Goal: Task Accomplishment & Management: Use online tool/utility

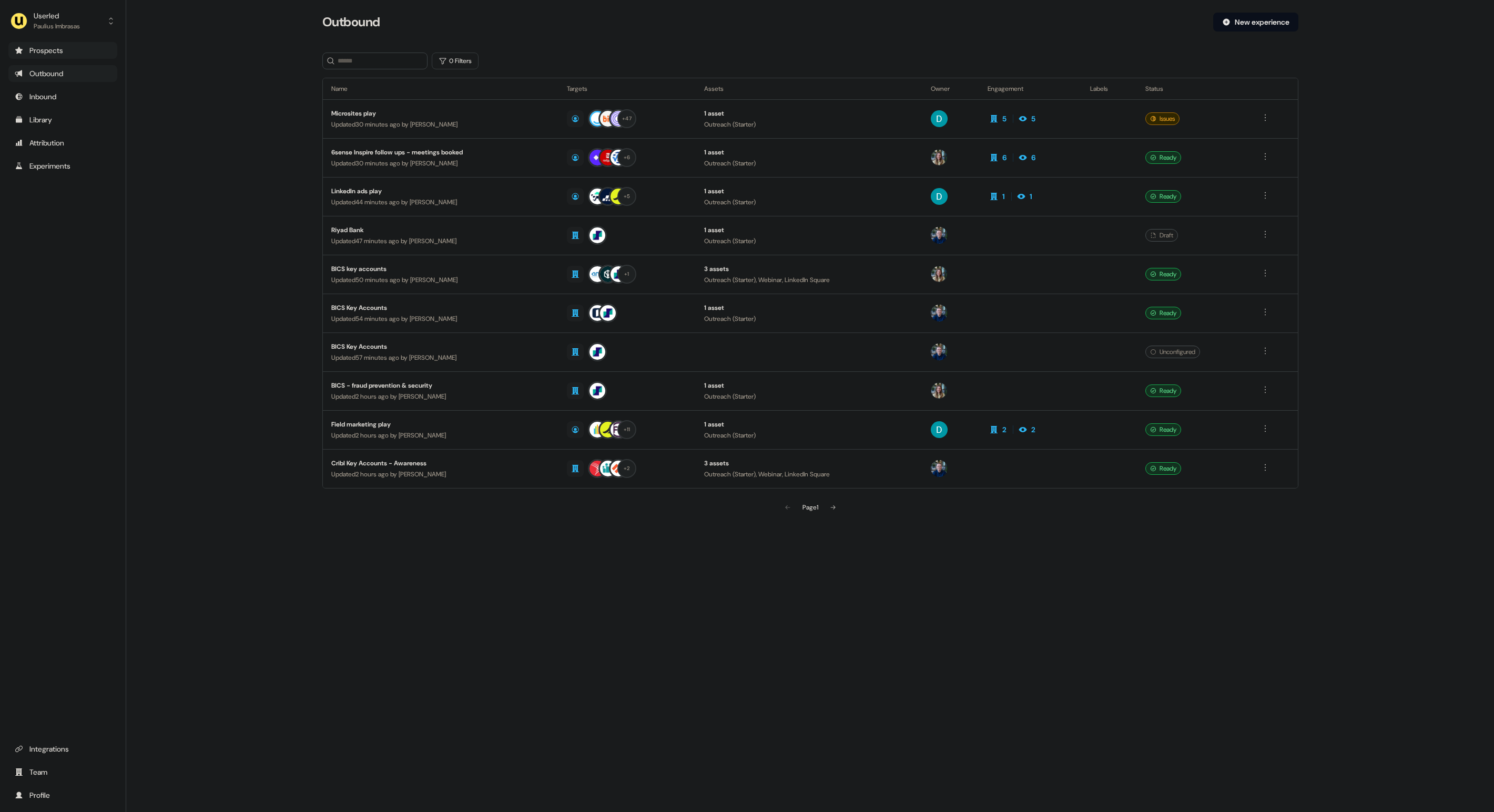
click at [38, 48] on div "Prospects" at bounding box center [63, 50] width 96 height 10
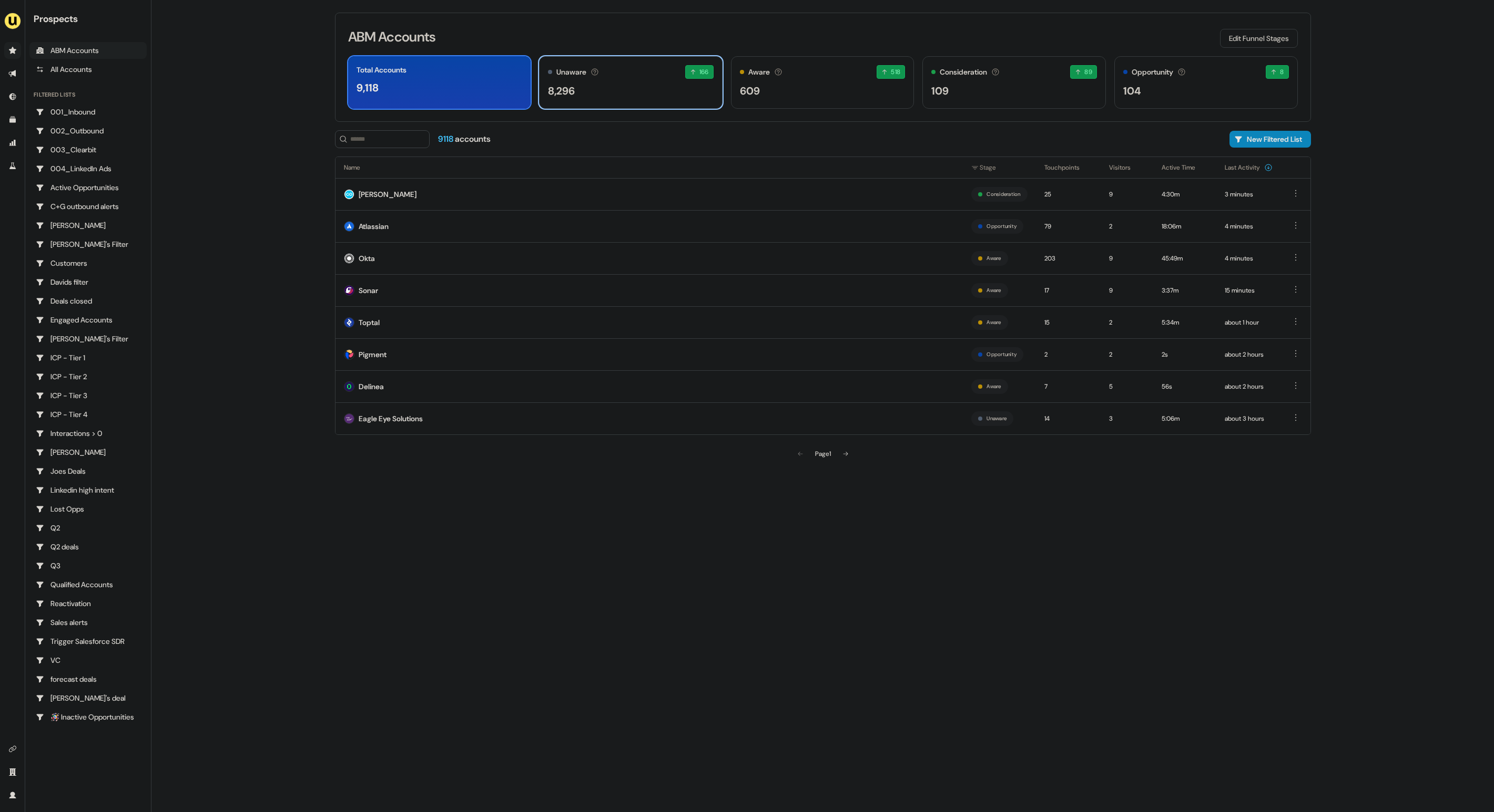
click at [644, 89] on div "8,296" at bounding box center [631, 91] width 165 height 16
click at [846, 451] on icon at bounding box center [845, 454] width 6 height 6
click at [800, 451] on icon at bounding box center [799, 454] width 6 height 6
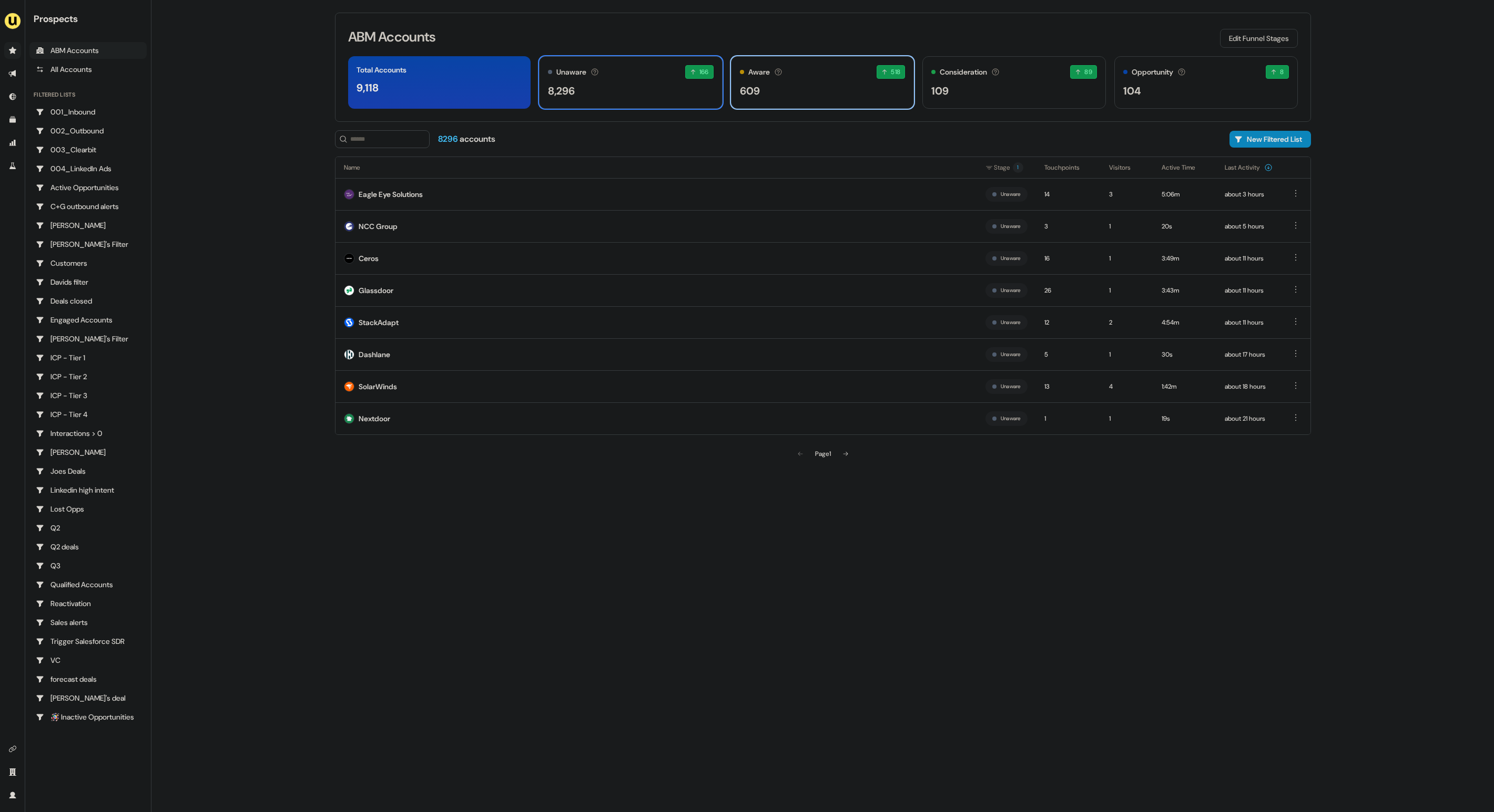
click at [774, 92] on div "609" at bounding box center [822, 91] width 165 height 16
click at [362, 320] on div "Sea" at bounding box center [365, 322] width 13 height 10
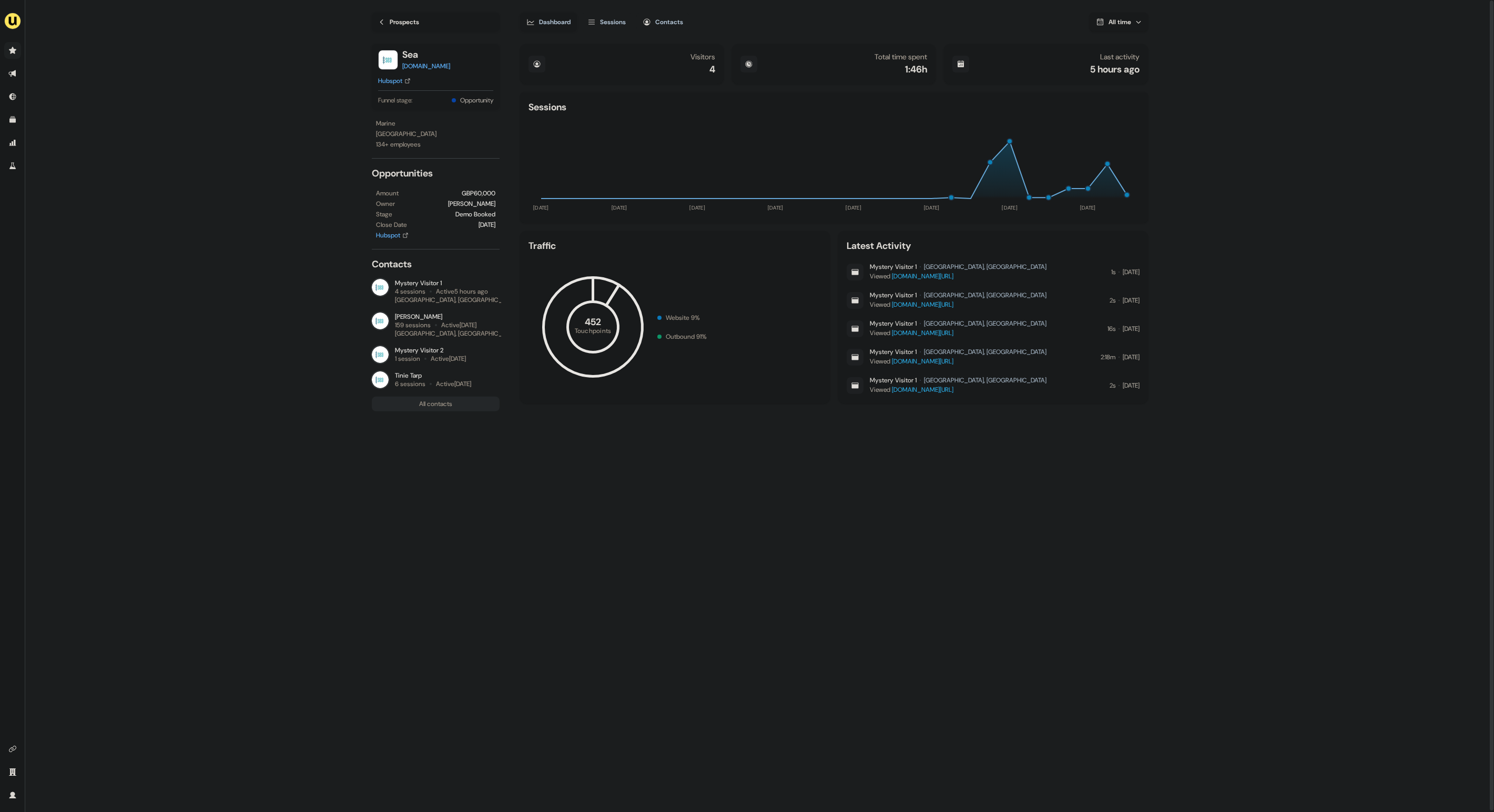
click at [396, 20] on div "Prospects" at bounding box center [405, 21] width 30 height 10
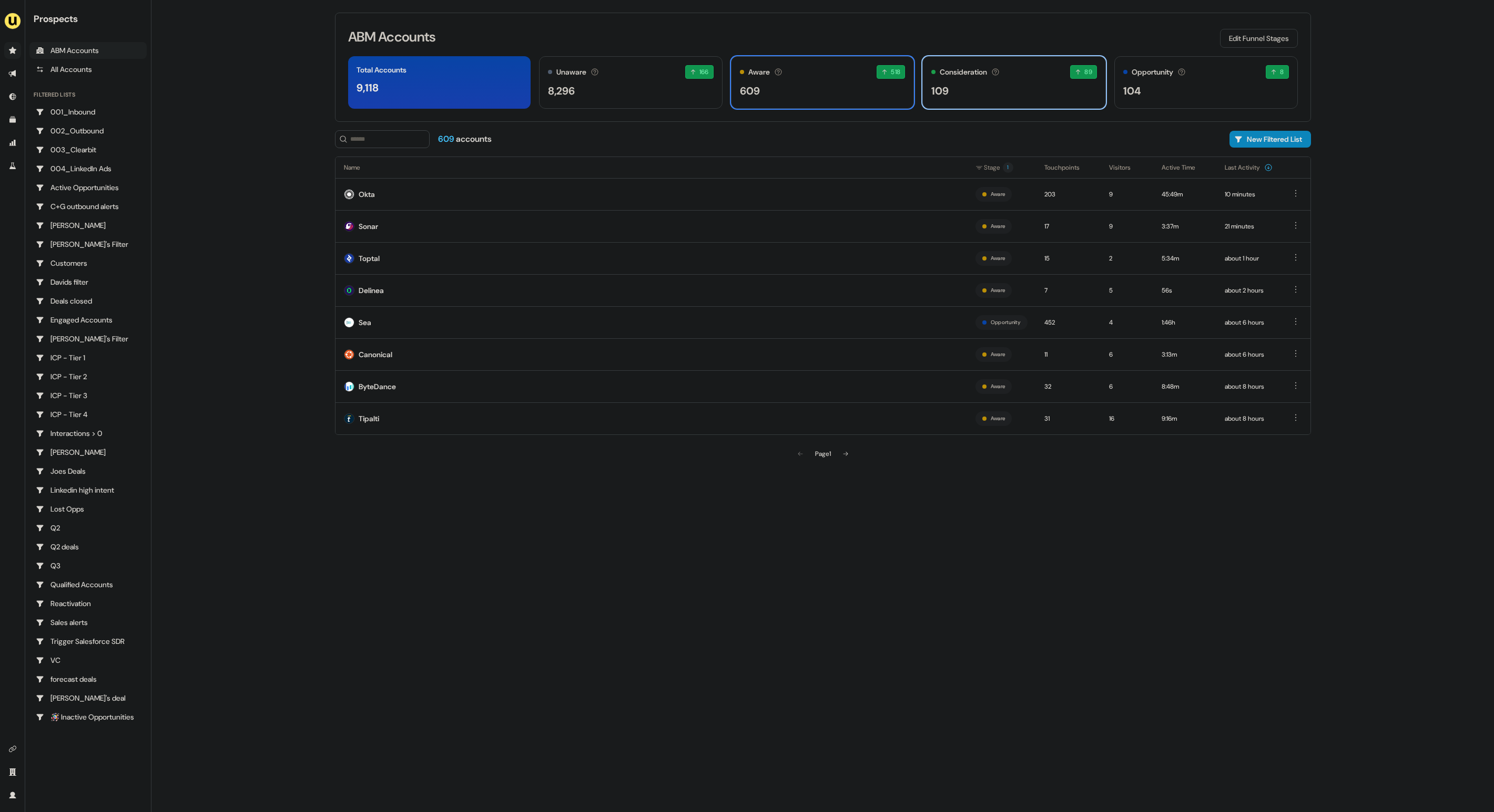
click at [966, 82] on div "Consideration Accounts with 25+ minutes of usage and 2+ visitors in the last 60…" at bounding box center [1014, 82] width 184 height 53
click at [863, 82] on div "Aware Accounts with 5+ minutes of usage or significant LinkedIn ad engagement! …" at bounding box center [823, 82] width 184 height 53
click at [846, 451] on icon at bounding box center [845, 454] width 6 height 6
click at [391, 382] on div "Imagetrend" at bounding box center [378, 386] width 39 height 10
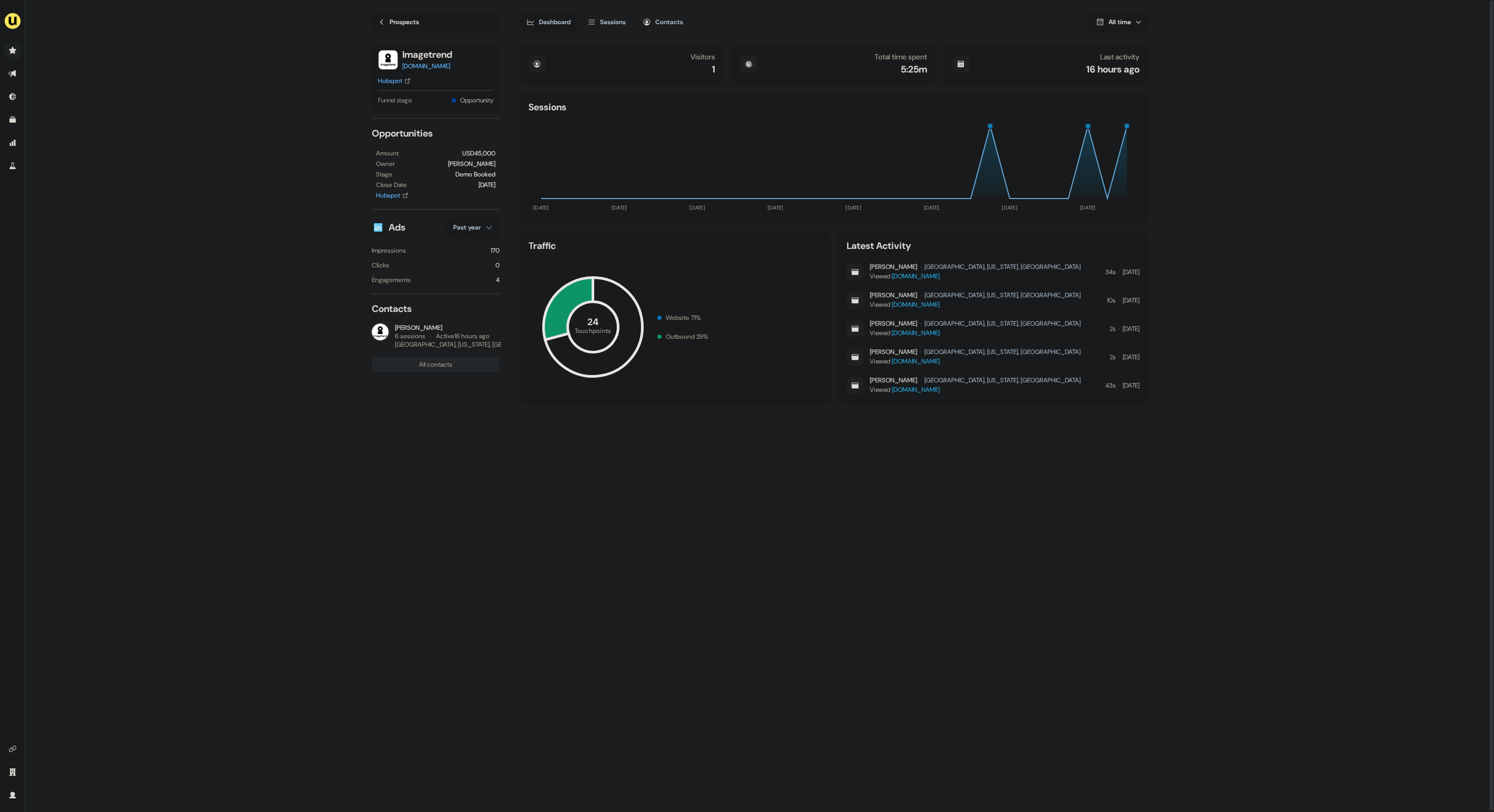
click at [411, 21] on div "Prospects" at bounding box center [405, 21] width 30 height 10
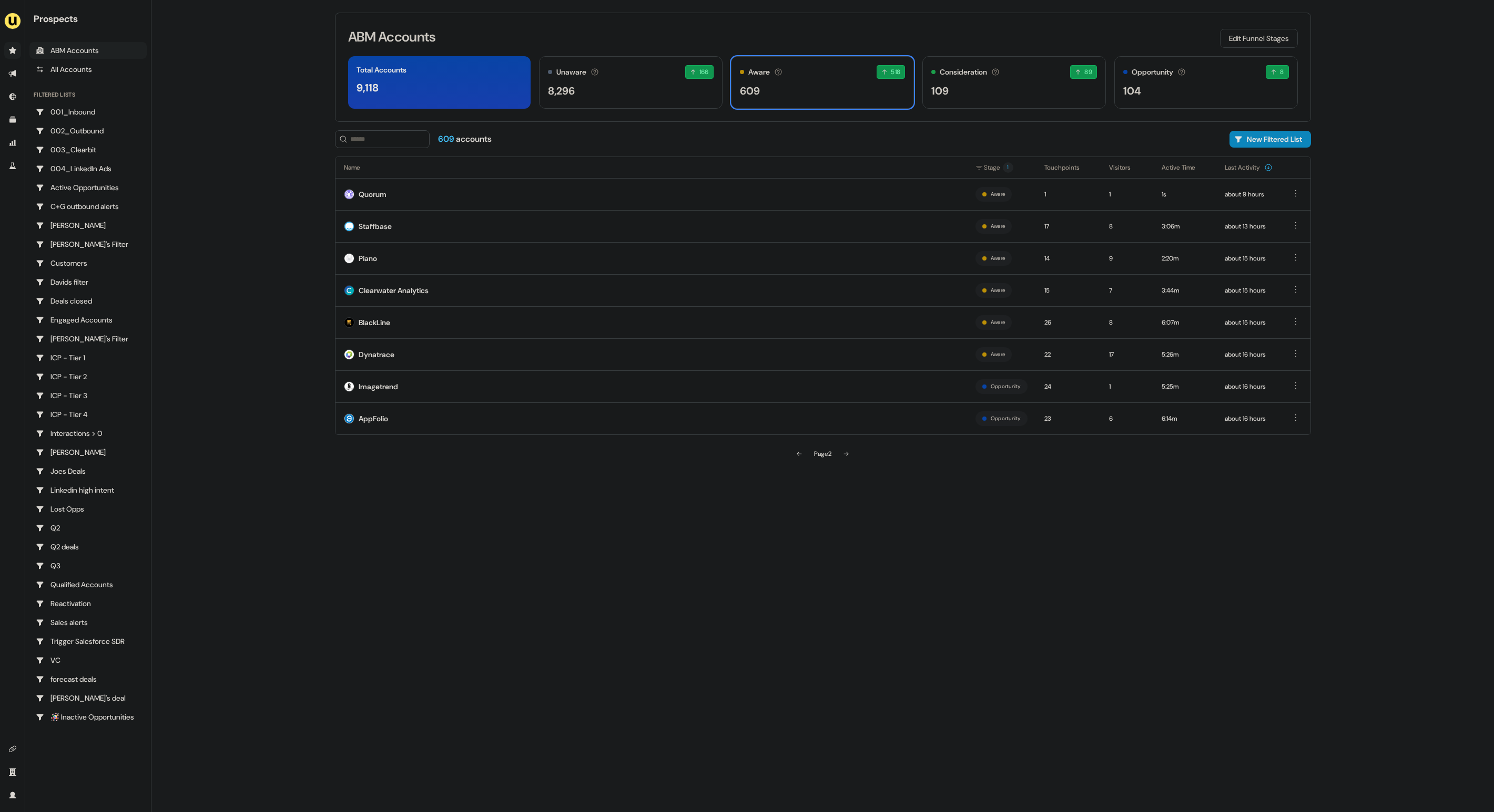
click at [251, 164] on main "Loading... ABM Accounts Edit Funnel Stages Total Accounts 9,118 Unaware The def…" at bounding box center [822, 406] width 1342 height 812
click at [482, 90] on div "9,118" at bounding box center [440, 88] width 166 height 16
click at [16, 21] on img "side nav menu" at bounding box center [12, 20] width 16 height 16
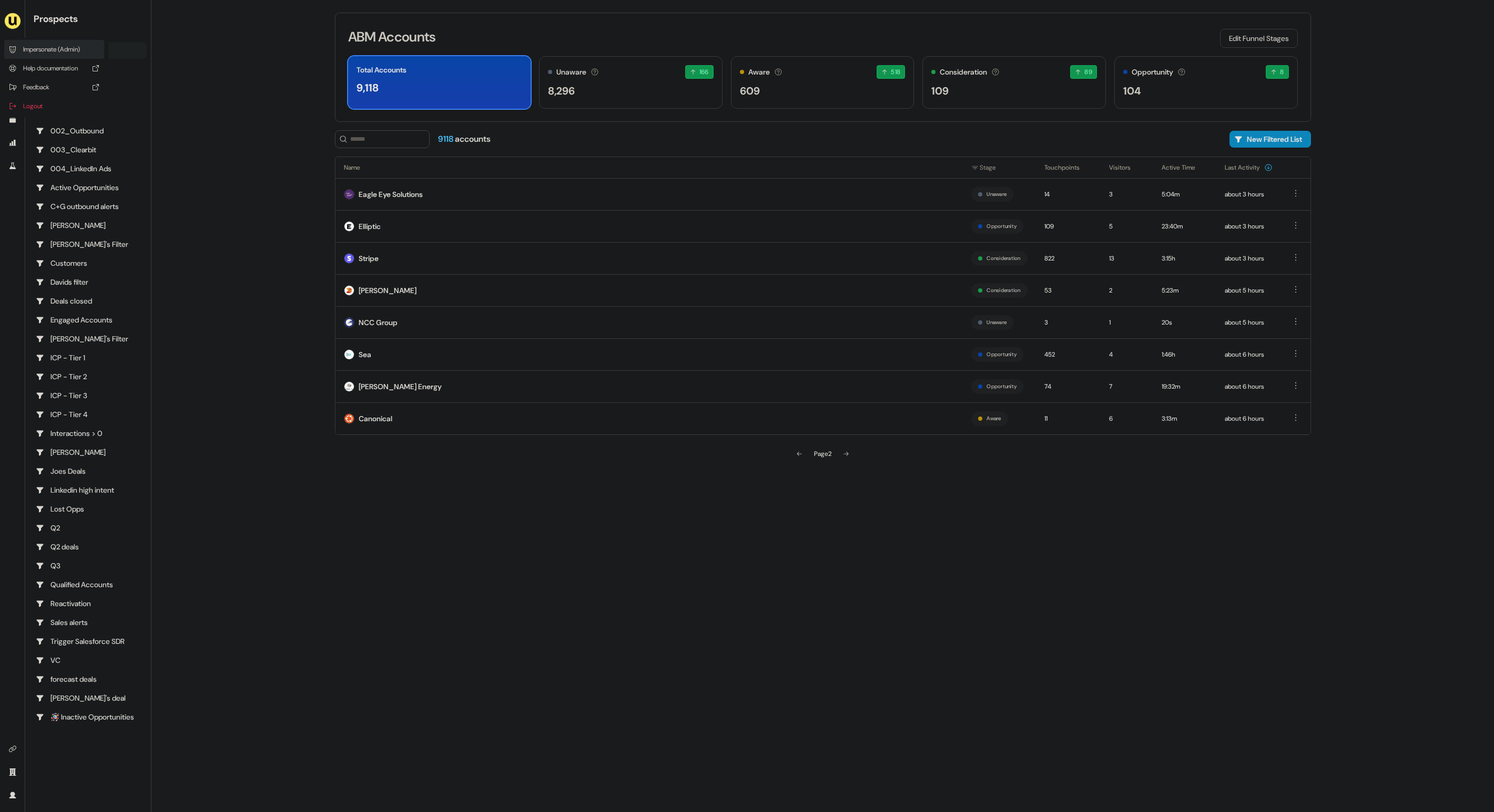
click at [68, 50] on div "Impersonate (Admin)" at bounding box center [53, 49] width 100 height 19
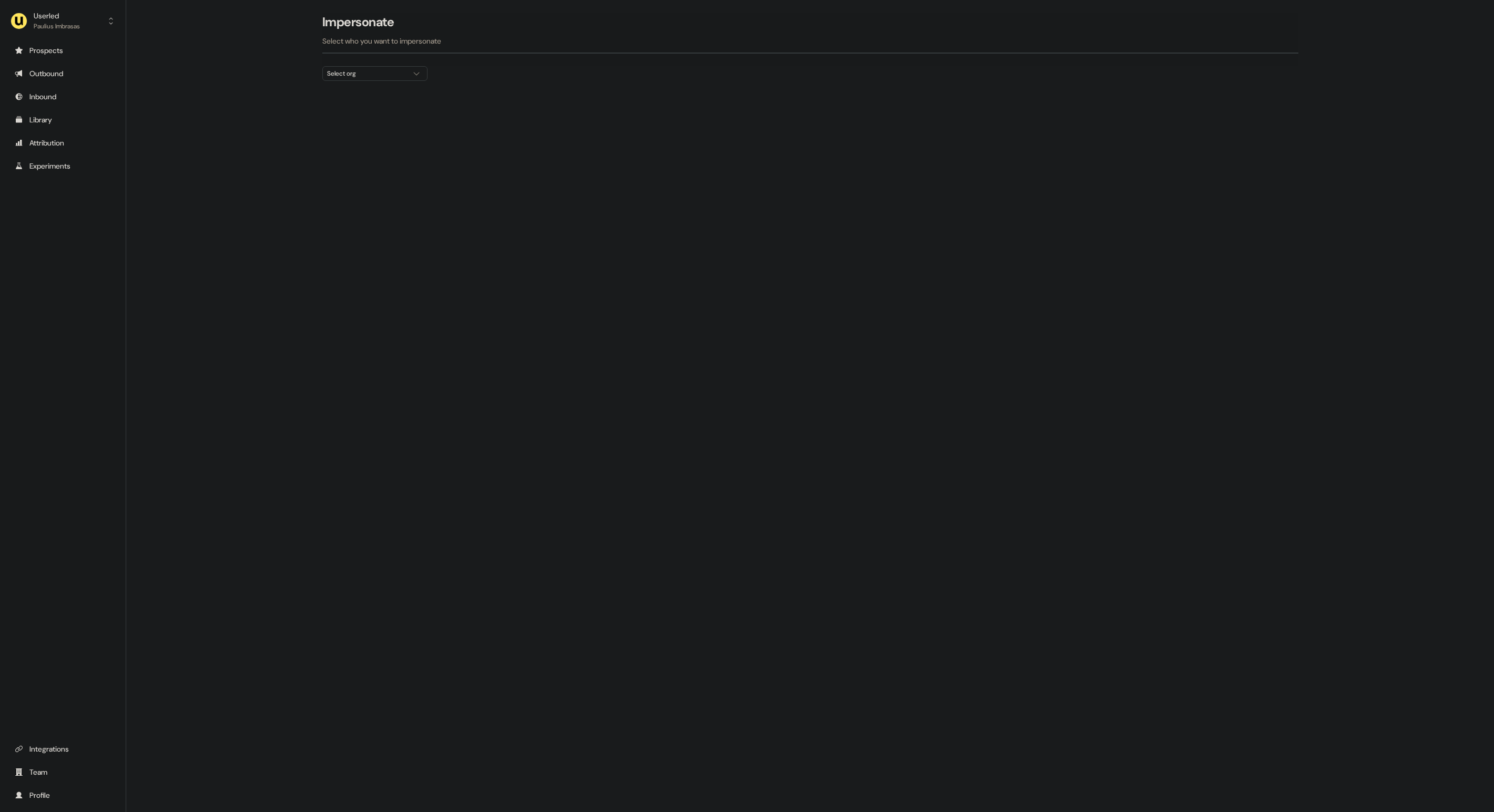
click at [362, 74] on div "Select org" at bounding box center [366, 73] width 79 height 10
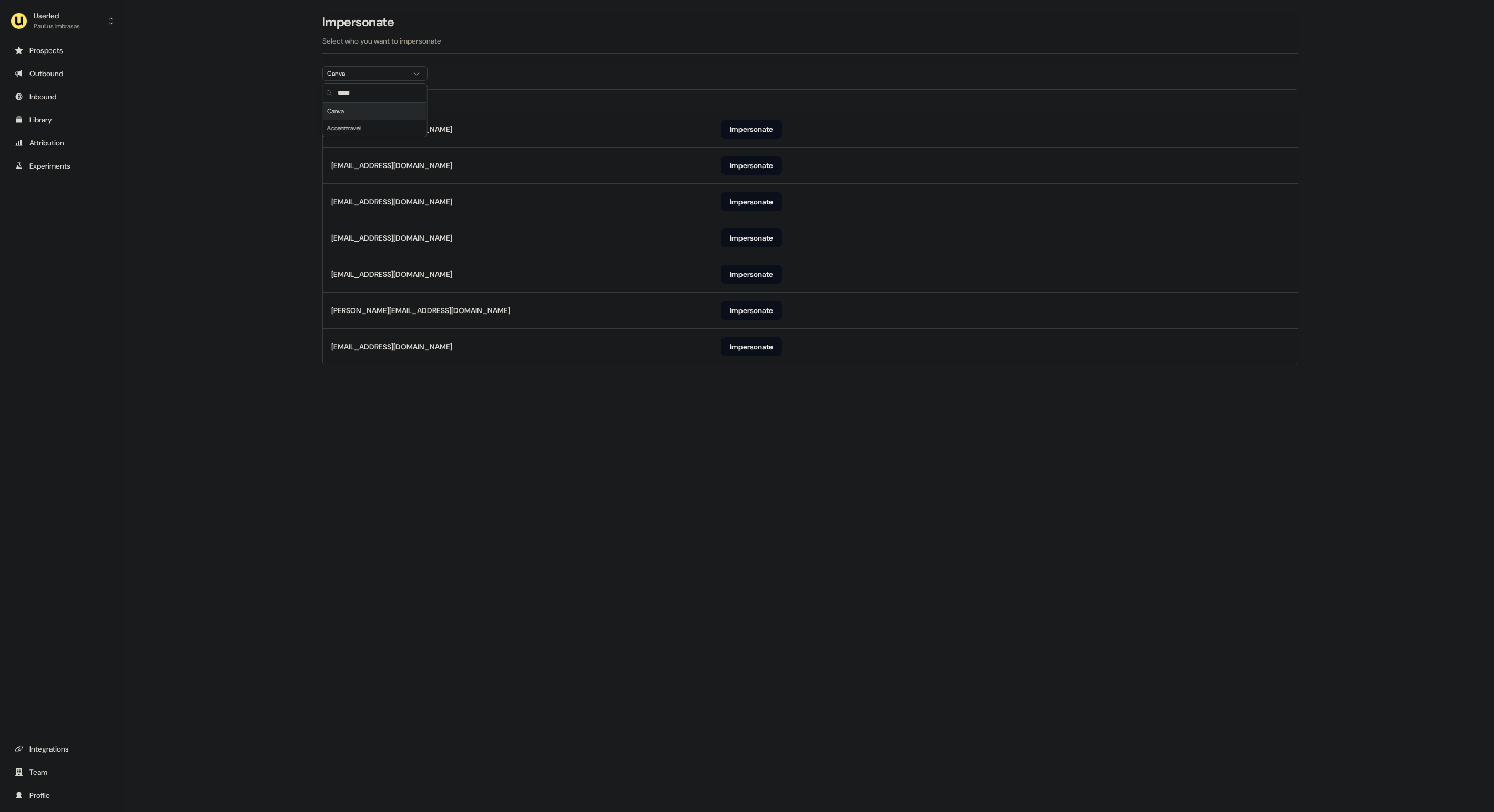
type input "*****"
click at [628, 58] on div "Impersonate Select who you want to impersonate" at bounding box center [810, 39] width 976 height 53
click at [764, 351] on button "Impersonate" at bounding box center [751, 346] width 61 height 19
